Goal: Information Seeking & Learning: Learn about a topic

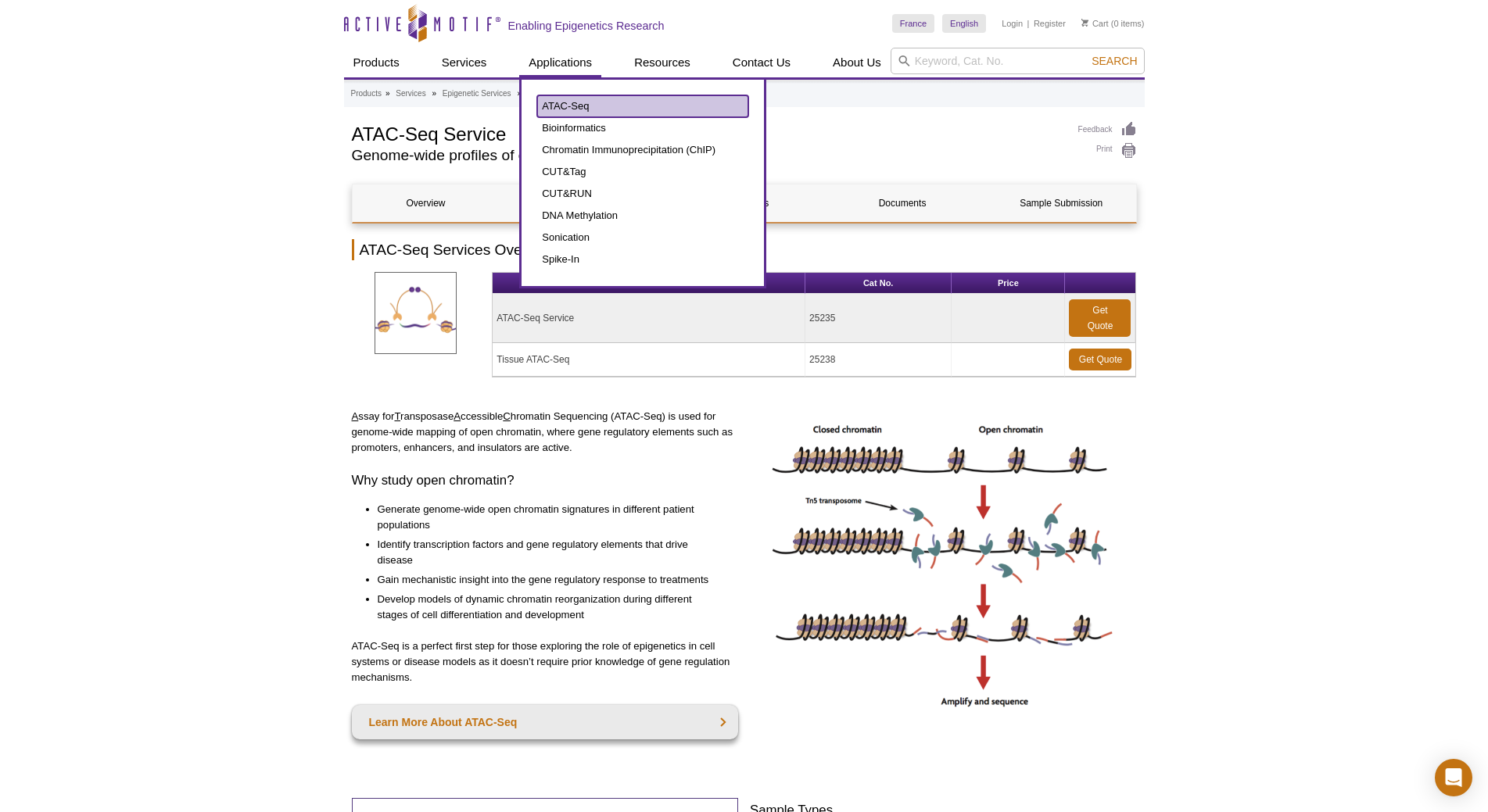
click at [583, 99] on link "ATAC-Seq" at bounding box center [642, 106] width 211 height 22
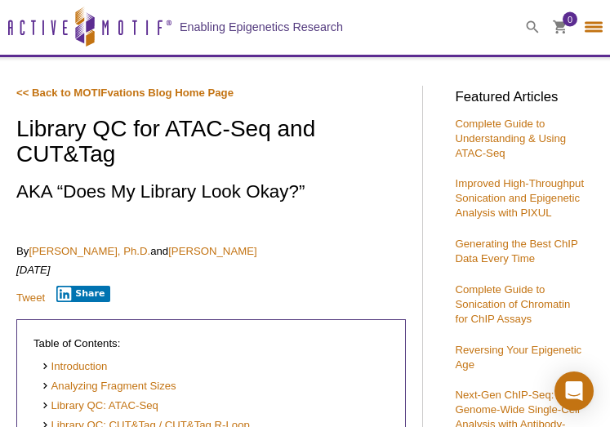
select select "France"
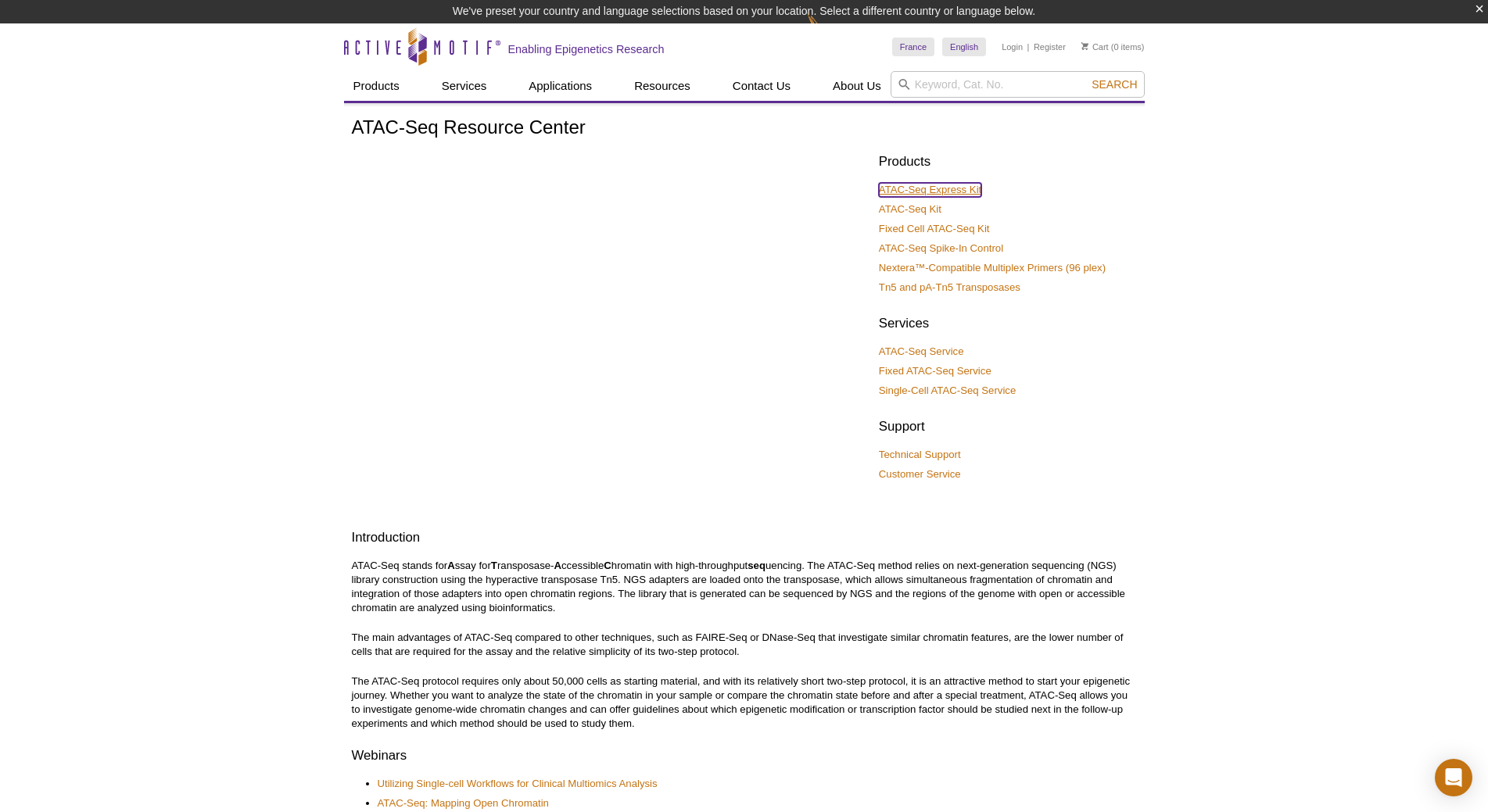
click at [959, 186] on link "ATAC-Seq Express Kit" at bounding box center [929, 189] width 102 height 14
